Goal: Information Seeking & Learning: Learn about a topic

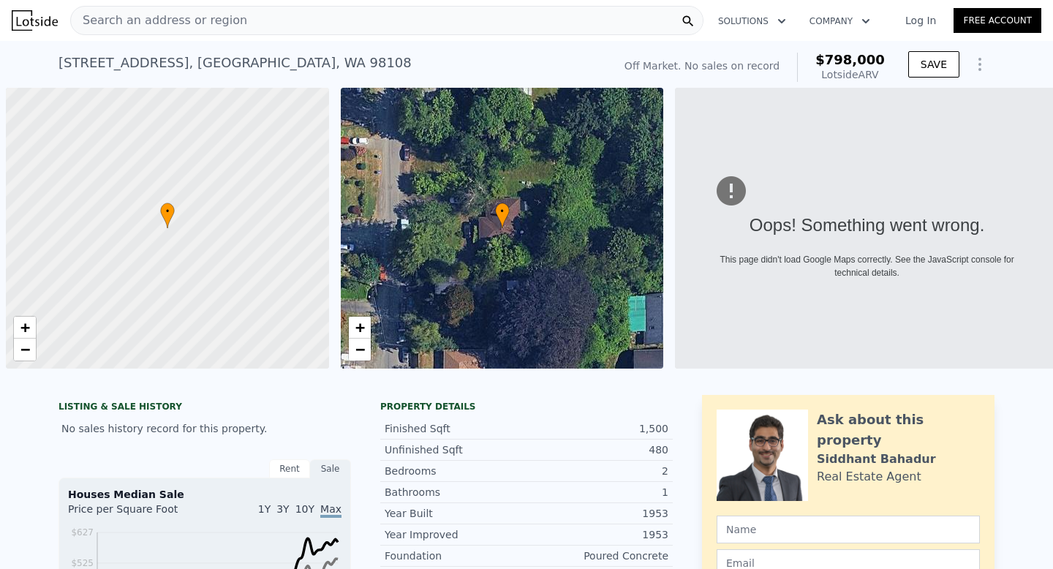
click at [171, 23] on span "Search an address or region" at bounding box center [159, 21] width 176 height 18
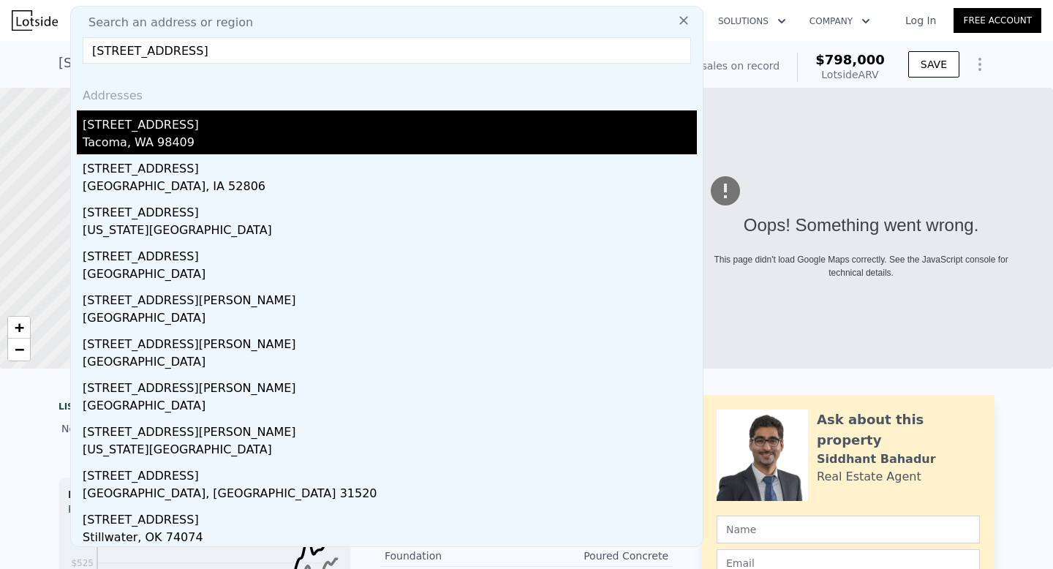
type input "[STREET_ADDRESS]"
click at [182, 138] on div "Tacoma, WA 98409" at bounding box center [390, 144] width 614 height 20
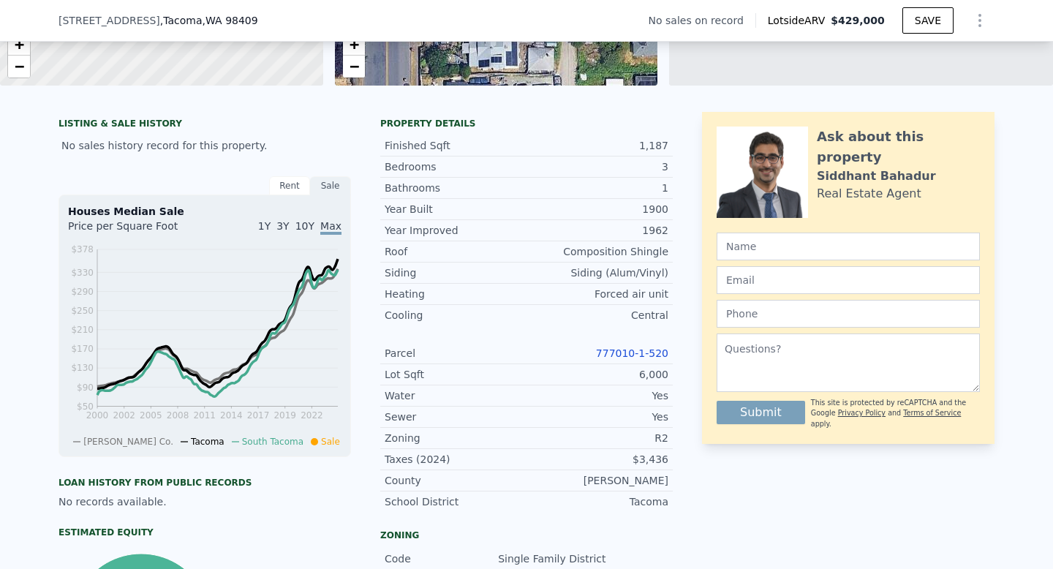
scroll to position [279, 0]
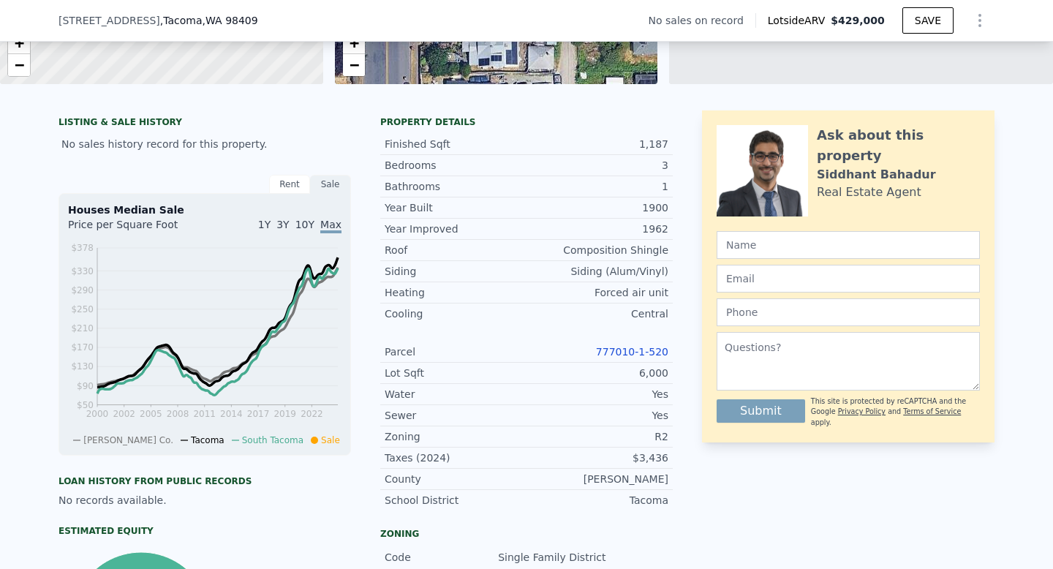
click at [643, 357] on link "777010-1-520" at bounding box center [632, 352] width 72 height 12
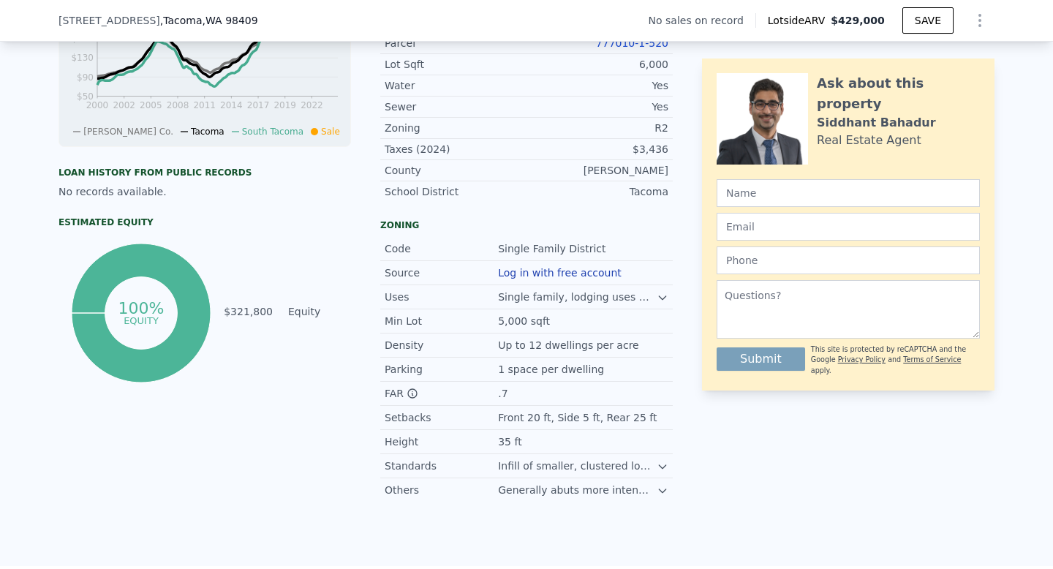
scroll to position [590, 0]
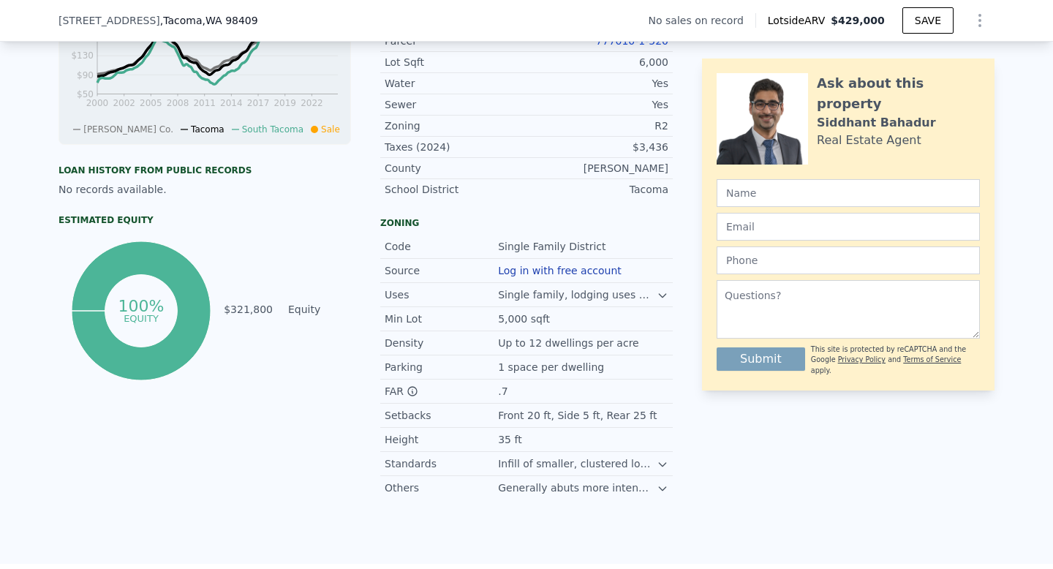
click at [648, 296] on div "Single family, lodging uses with one guest room." at bounding box center [577, 294] width 159 height 15
click at [659, 296] on icon at bounding box center [663, 296] width 12 height 12
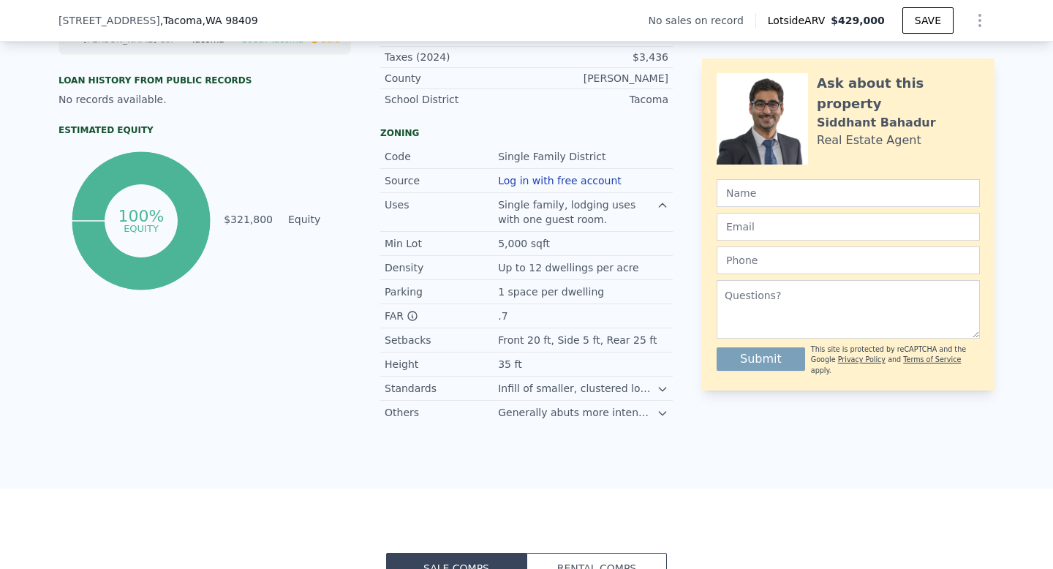
scroll to position [682, 0]
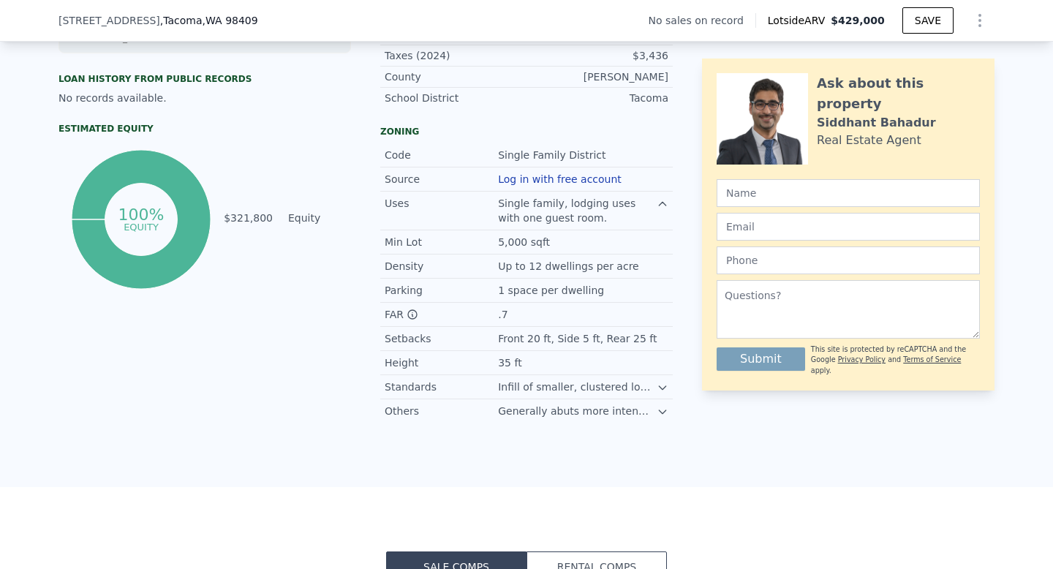
click at [658, 403] on div "Others Generally abuts more intense residential and commercial areas." at bounding box center [526, 410] width 293 height 23
click at [659, 406] on icon at bounding box center [663, 412] width 12 height 12
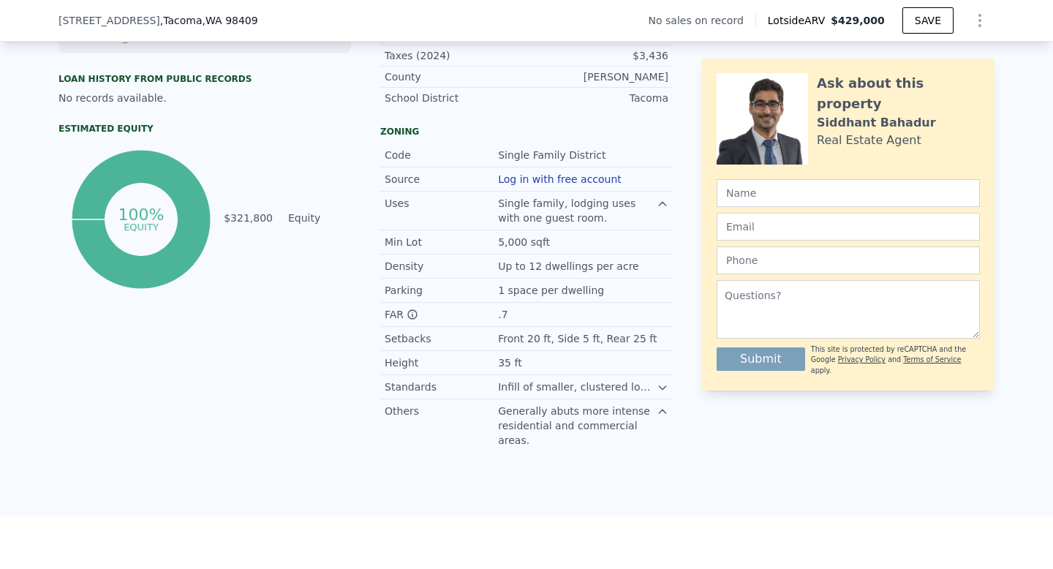
click at [658, 387] on icon at bounding box center [663, 388] width 12 height 12
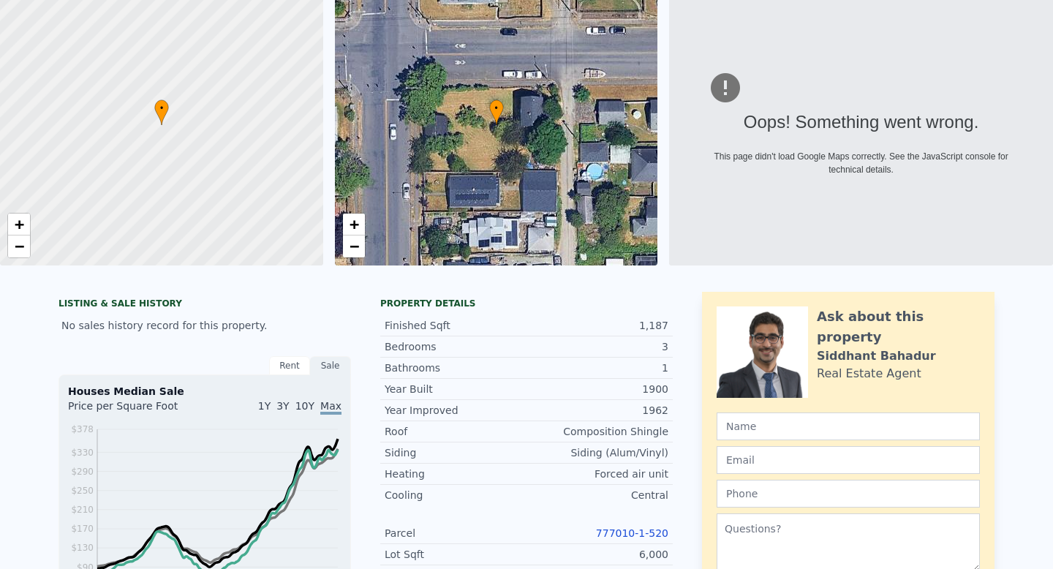
scroll to position [0, 0]
